Goal: Information Seeking & Learning: Learn about a topic

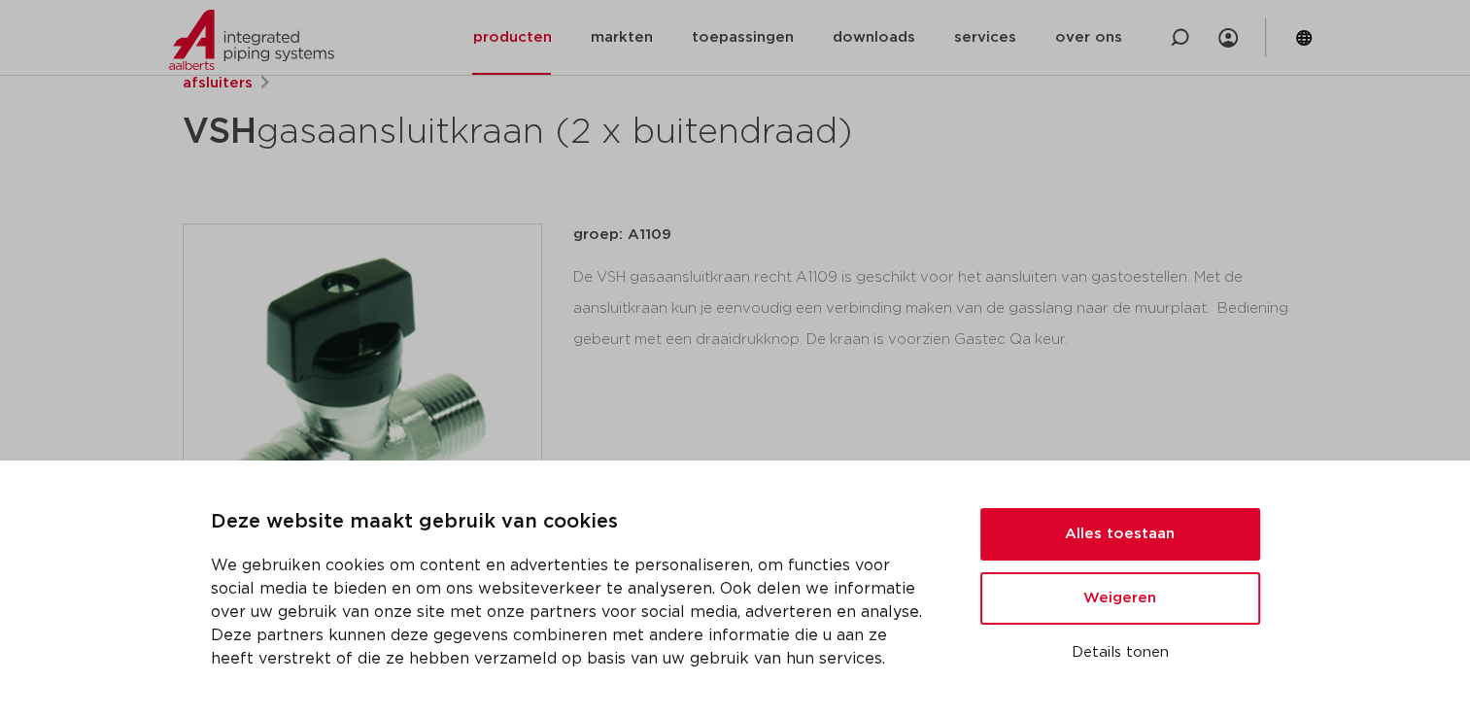
click at [657, 234] on p "groep: A1109" at bounding box center [930, 234] width 715 height 23
copy p "A1109"
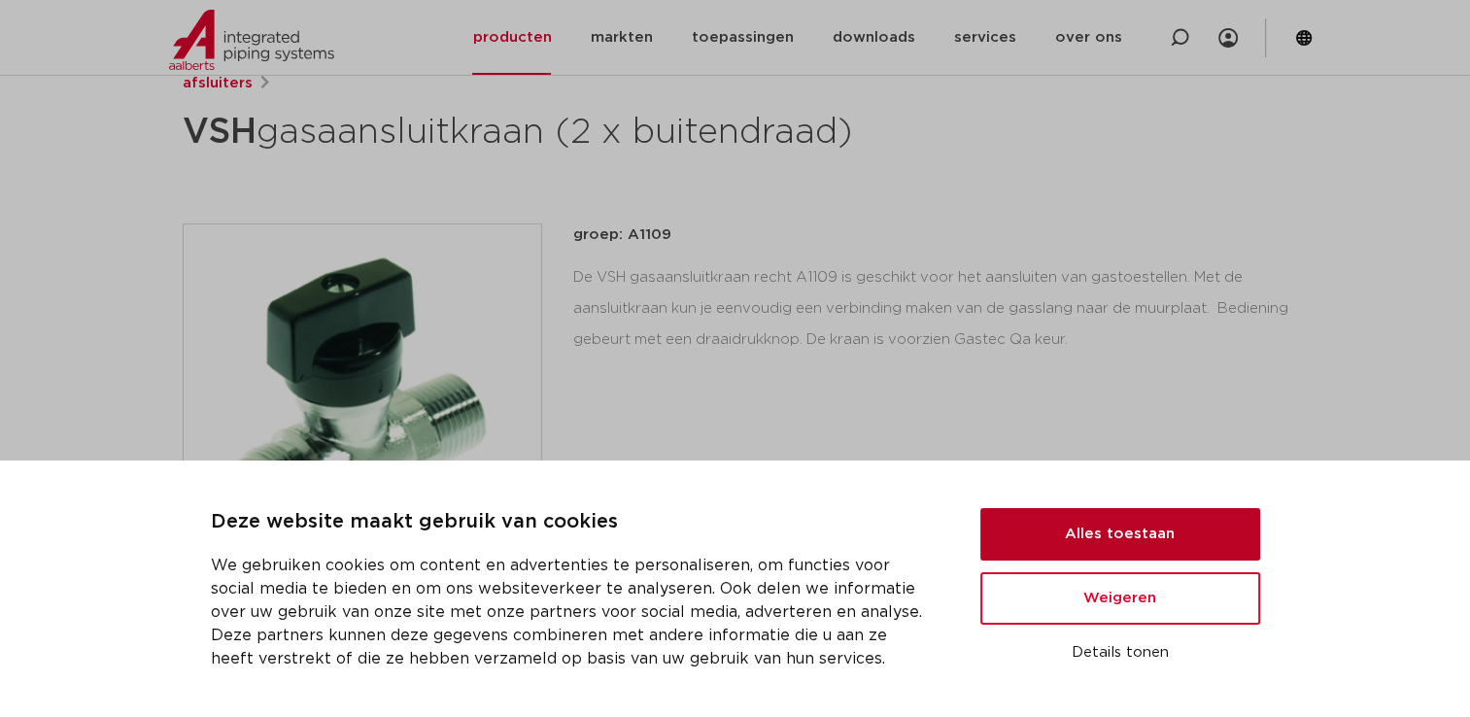
click at [1053, 550] on button "Alles toestaan" at bounding box center [1120, 534] width 280 height 52
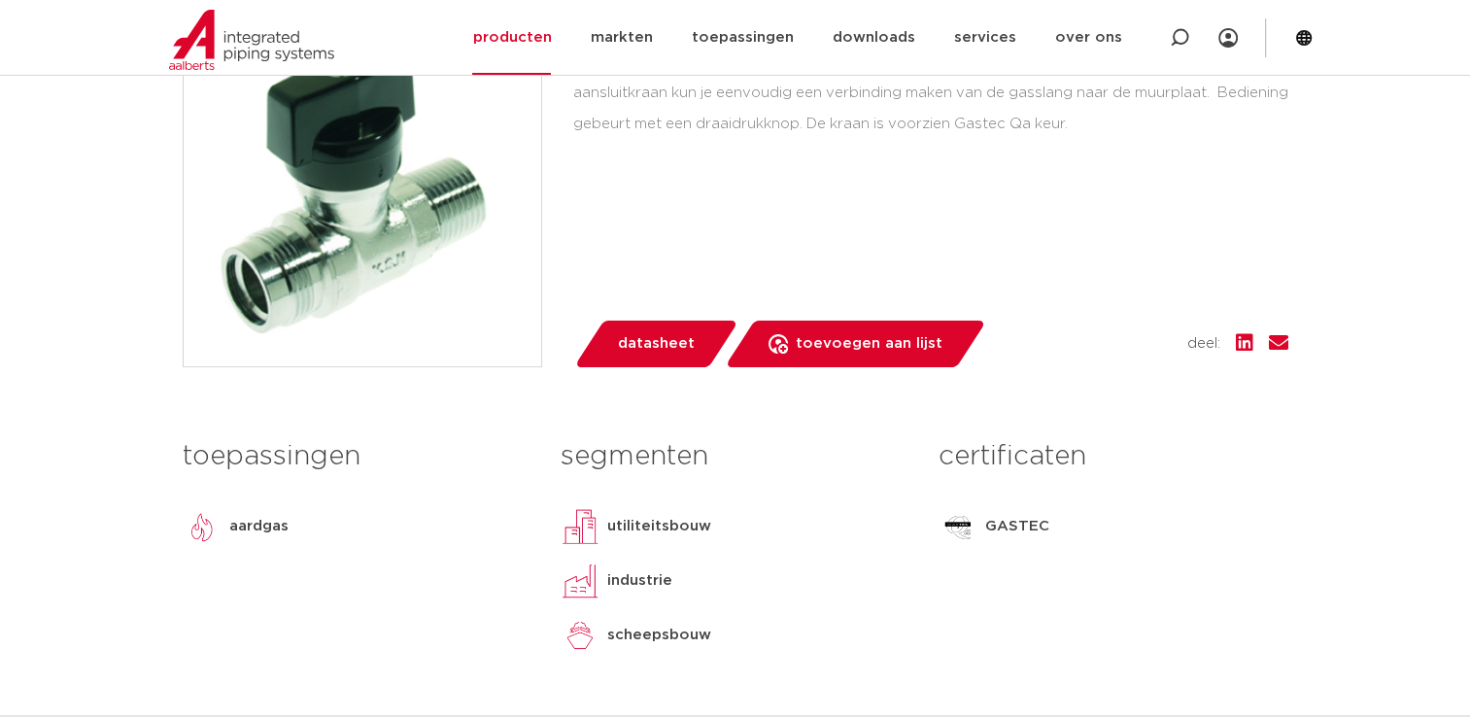
scroll to position [272, 0]
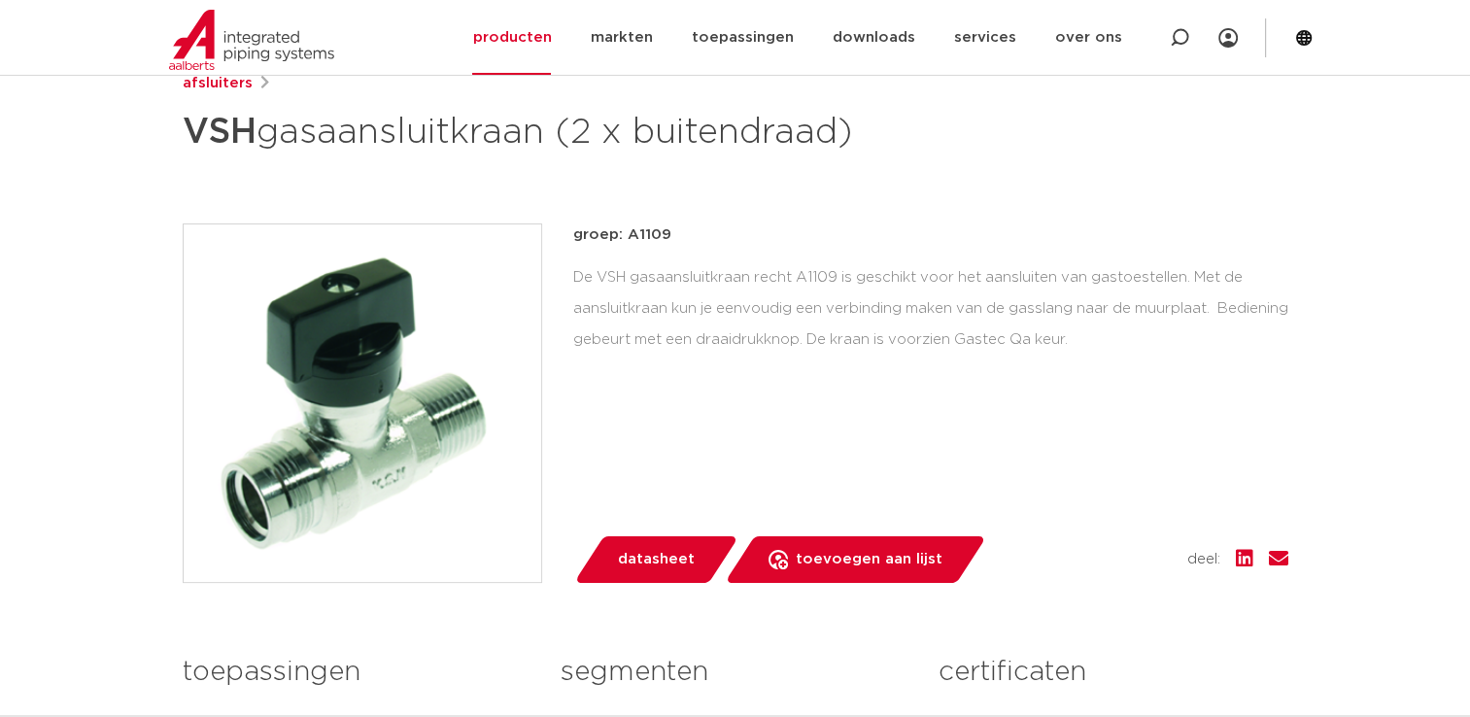
click at [1080, 312] on div "De VSH gasaansluitkraan recht A1109 is geschikt voor het aansluiten van gastoes…" at bounding box center [930, 308] width 715 height 93
click at [1081, 312] on div "De VSH gasaansluitkraan recht A1109 is geschikt voor het aansluiten van gastoes…" at bounding box center [930, 308] width 715 height 93
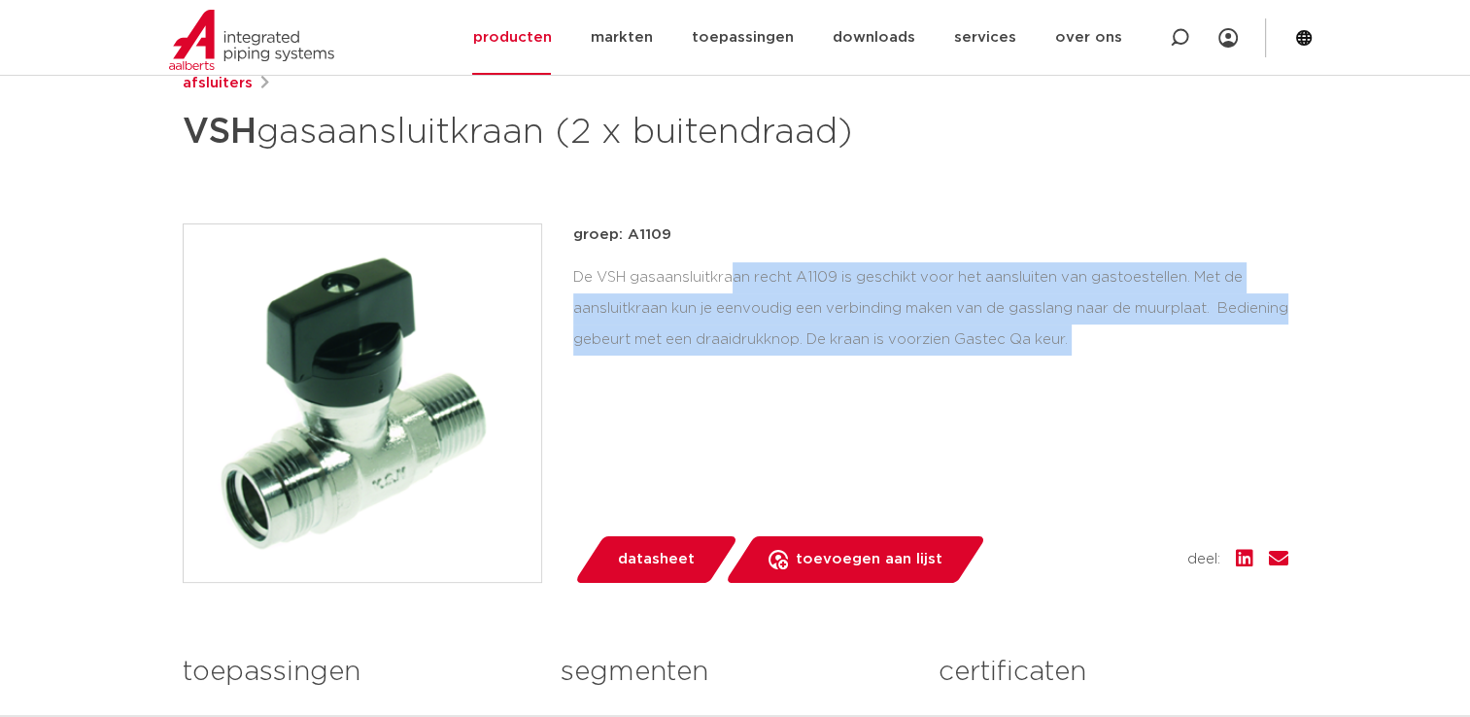
click at [1081, 312] on div "De VSH gasaansluitkraan recht A1109 is geschikt voor het aansluiten van gastoes…" at bounding box center [930, 308] width 715 height 93
drag, startPoint x: 1081, startPoint y: 312, endPoint x: 1065, endPoint y: 334, distance: 27.8
click at [1065, 334] on div "De VSH gasaansluitkraan recht A1109 is geschikt voor het aansluiten van gastoes…" at bounding box center [930, 308] width 715 height 93
click at [1099, 344] on div "De VSH gasaansluitkraan recht A1109 is geschikt voor het aansluiten van gastoes…" at bounding box center [930, 308] width 715 height 93
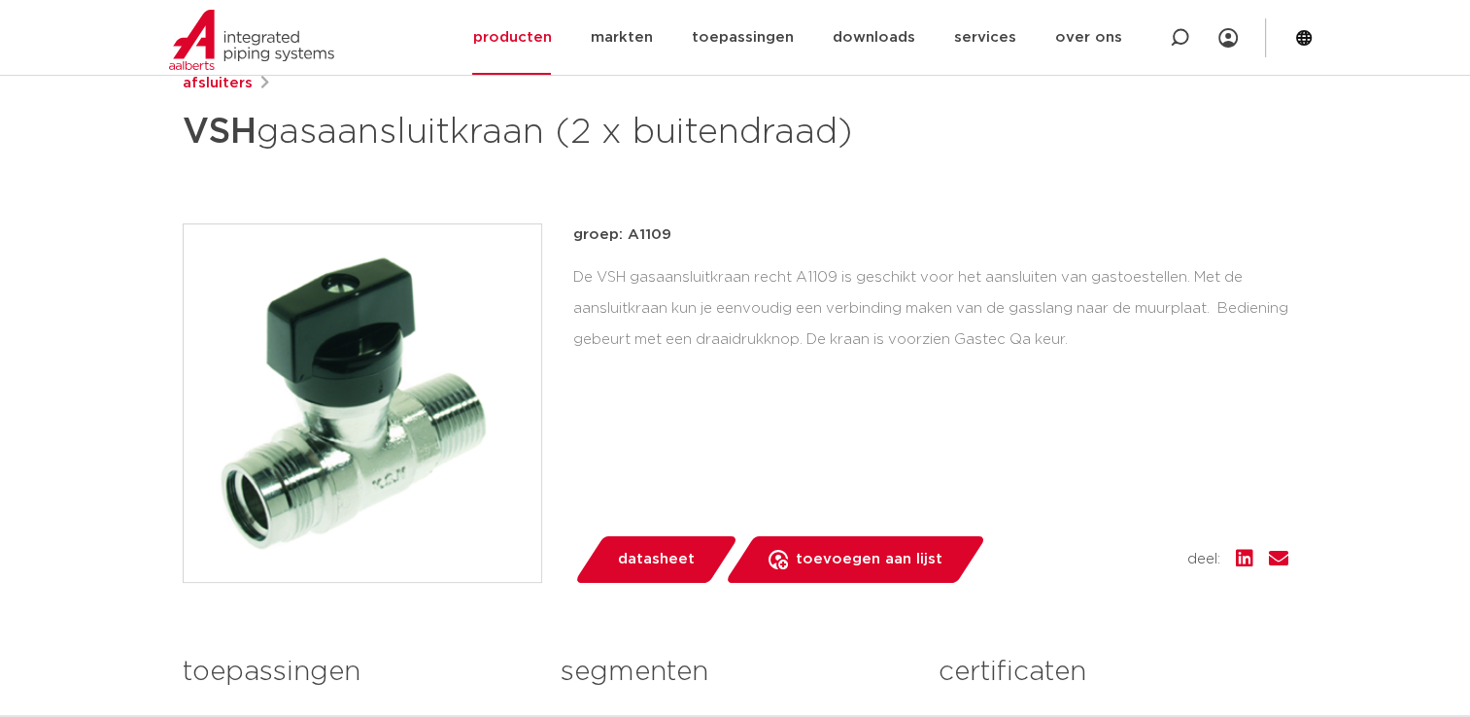
click at [1103, 350] on div "De VSH gasaansluitkraan recht A1109 is geschikt voor het aansluiten van gastoes…" at bounding box center [930, 308] width 715 height 93
drag, startPoint x: 1139, startPoint y: 339, endPoint x: 1055, endPoint y: 339, distance: 84.5
click at [1055, 339] on div "De VSH gasaansluitkraan recht A1109 is geschikt voor het aansluiten van gastoes…" at bounding box center [930, 308] width 715 height 93
click at [1038, 331] on div "De VSH gasaansluitkraan recht A1109 is geschikt voor het aansluiten van gastoes…" at bounding box center [930, 308] width 715 height 93
